Goal: Task Accomplishment & Management: Manage account settings

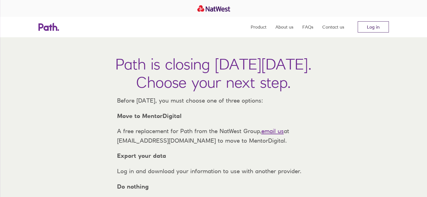
click at [365, 31] on link "Log in" at bounding box center [372, 26] width 31 height 11
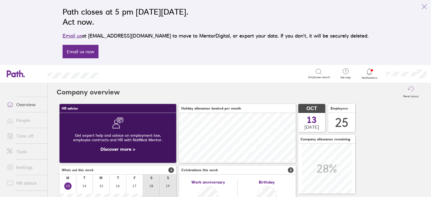
scroll to position [50, 117]
click at [372, 73] on icon at bounding box center [369, 71] width 7 height 7
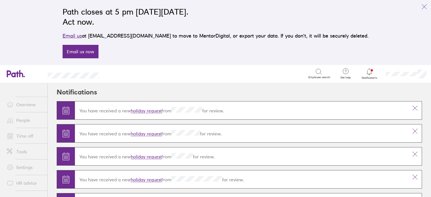
click at [156, 136] on div "You have received a new holiday request from for review." at bounding box center [241, 133] width 333 height 15
click at [161, 132] on link "holiday request" at bounding box center [146, 134] width 31 height 6
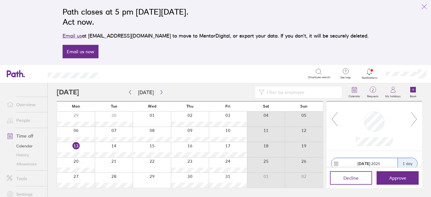
click at [423, 9] on icon "link" at bounding box center [424, 6] width 7 height 7
